Goal: Navigation & Orientation: Find specific page/section

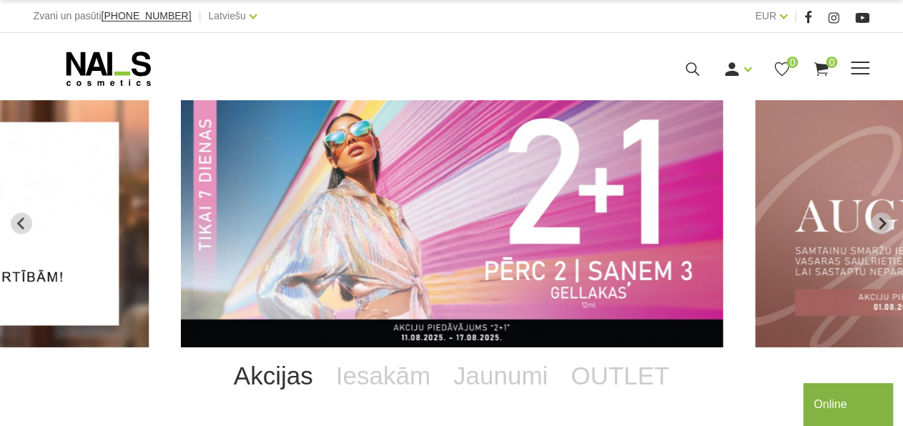
click at [860, 72] on span at bounding box center [860, 69] width 19 height 14
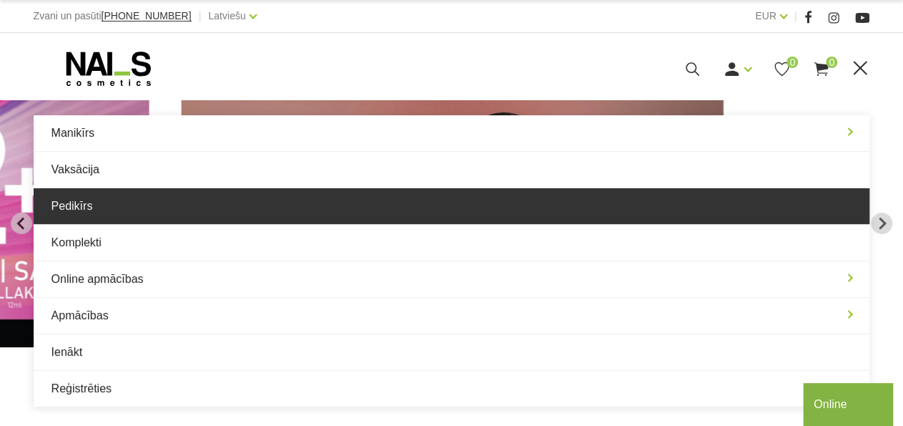
click at [77, 213] on link "Pedikīrs" at bounding box center [452, 206] width 837 height 36
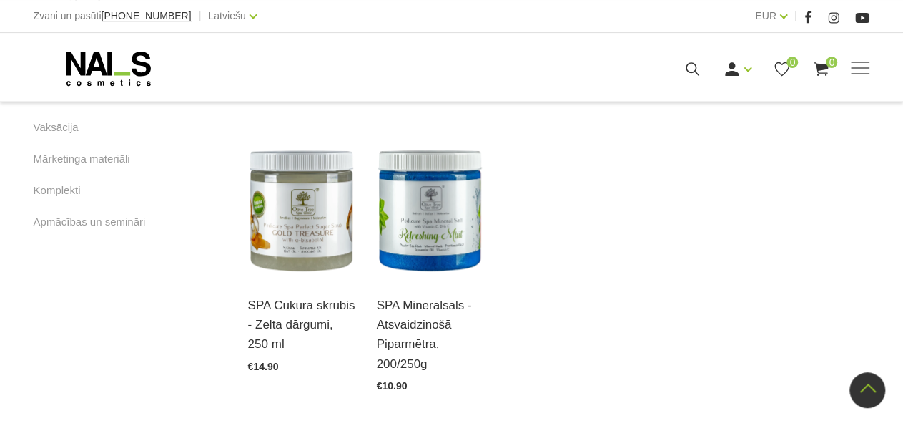
scroll to position [695, 0]
